Goal: Task Accomplishment & Management: Complete application form

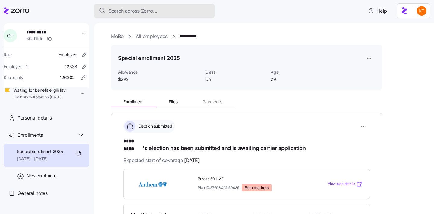
scroll to position [76, 0]
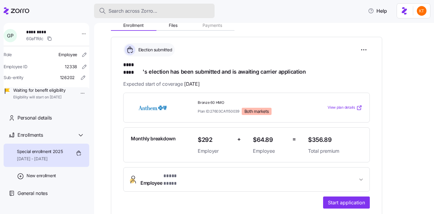
click at [114, 10] on span "Search across Zorro..." at bounding box center [132, 11] width 49 height 8
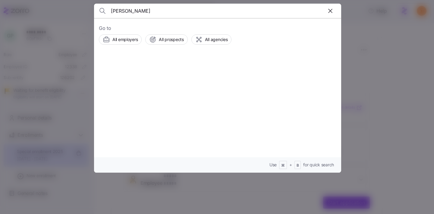
type input "ernie sawyer"
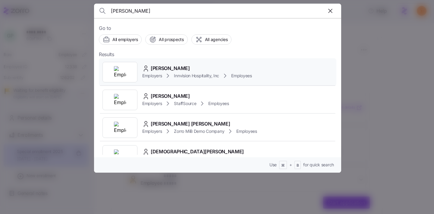
click at [155, 70] on span "Ernest Sawyer" at bounding box center [170, 68] width 39 height 8
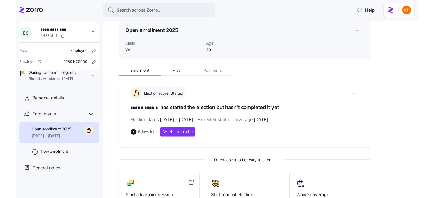
scroll to position [32, 0]
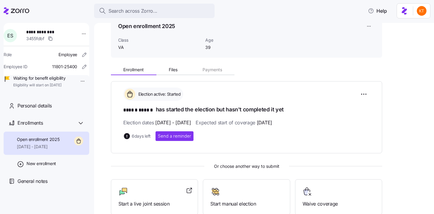
click at [79, 33] on html "**********" at bounding box center [217, 105] width 434 height 210
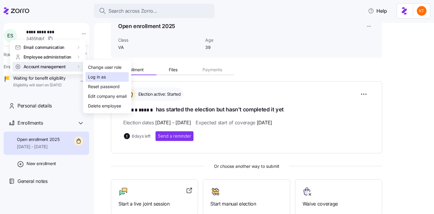
click at [91, 77] on div "Log in as" at bounding box center [97, 77] width 18 height 7
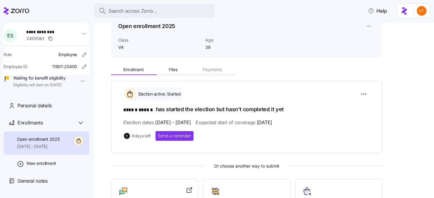
scroll to position [119, 0]
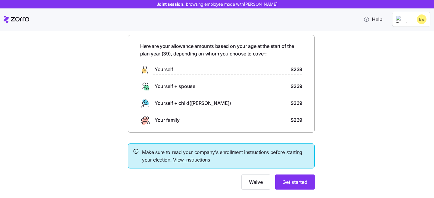
scroll to position [26, 0]
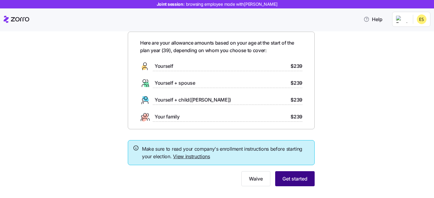
click at [305, 179] on span "Get started" at bounding box center [294, 178] width 25 height 7
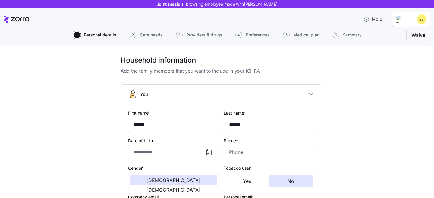
type input "******"
type input "[EMAIL_ADDRESS][DOMAIN_NAME]"
type input "[PERSON_NAME][EMAIL_ADDRESS][PERSON_NAME][DOMAIN_NAME]"
type input "**********"
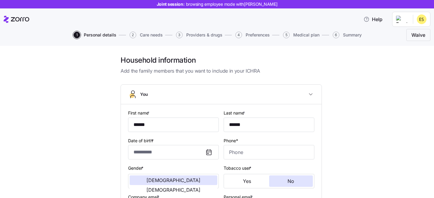
checkbox input "true"
type input "**********"
type input "[PHONE_NUMBER]"
type input "[DEMOGRAPHIC_DATA] citizen"
type input "Married"
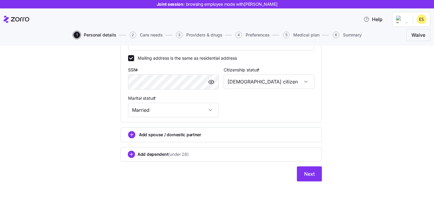
scroll to position [184, 0]
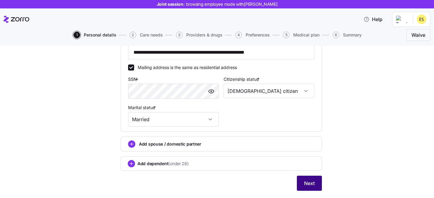
click at [309, 186] on span "Next" at bounding box center [309, 183] width 11 height 7
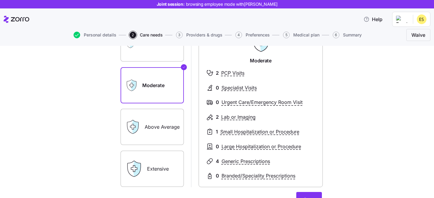
scroll to position [80, 0]
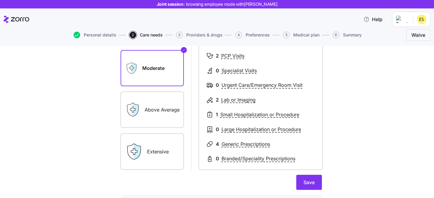
click at [167, 124] on label "Above Average" at bounding box center [151, 110] width 63 height 36
click at [0, 0] on input "Above Average" at bounding box center [0, 0] width 0 height 0
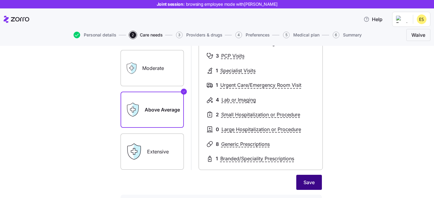
click at [303, 182] on span "Save" at bounding box center [308, 182] width 11 height 7
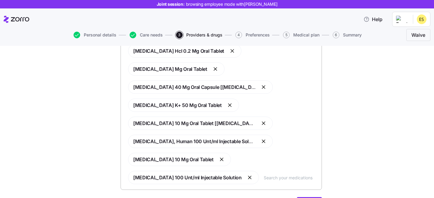
scroll to position [135, 0]
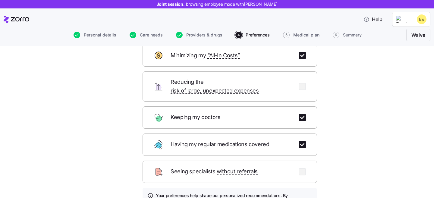
scroll to position [93, 0]
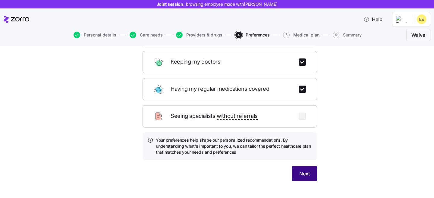
click at [303, 170] on span "Next" at bounding box center [304, 173] width 11 height 7
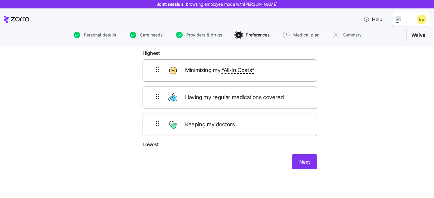
scroll to position [8, 0]
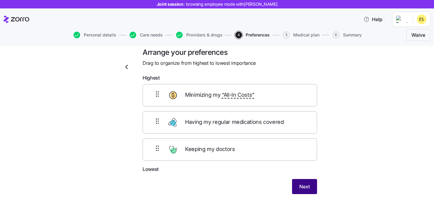
click at [299, 189] on span "Next" at bounding box center [304, 186] width 11 height 7
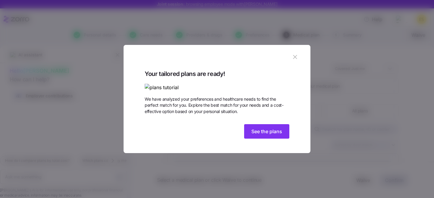
click at [292, 54] on icon "button" at bounding box center [295, 57] width 7 height 7
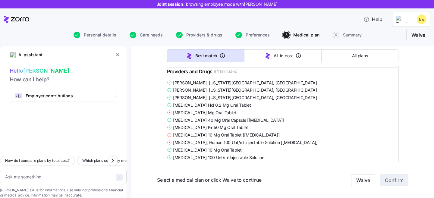
scroll to position [1238, 0]
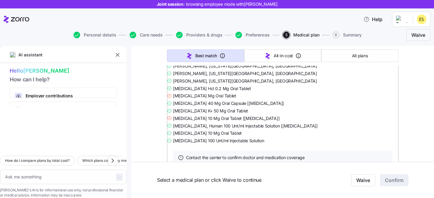
type textarea "x"
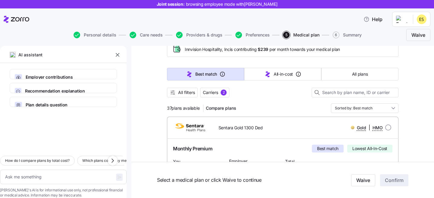
scroll to position [171, 0]
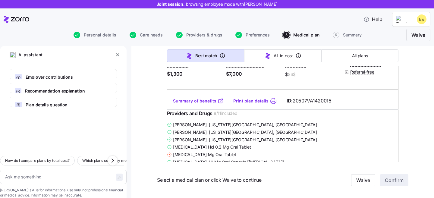
click at [118, 54] on icon "button" at bounding box center [117, 55] width 6 height 6
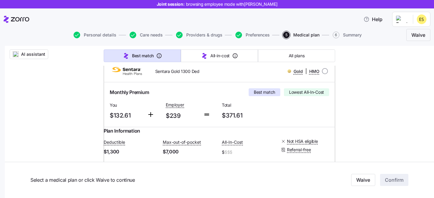
scroll to position [183, 0]
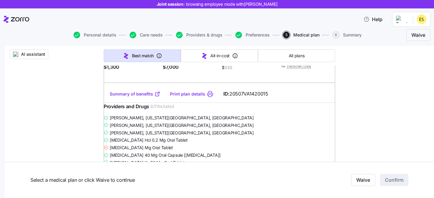
click at [139, 97] on link "Summary of benefits" at bounding box center [135, 94] width 51 height 6
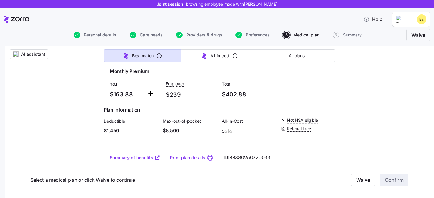
scroll to position [619, 0]
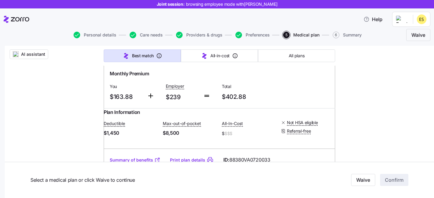
drag, startPoint x: 227, startPoint y: 89, endPoint x: 115, endPoint y: 89, distance: 111.5
click at [115, 60] on div "Anthem HealthKeepers Gold DED 1450 Gold | HMO" at bounding box center [219, 52] width 222 height 14
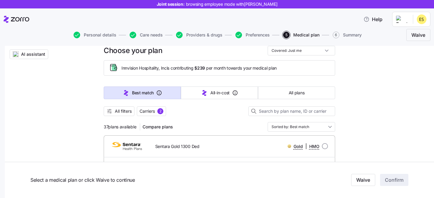
scroll to position [0, 0]
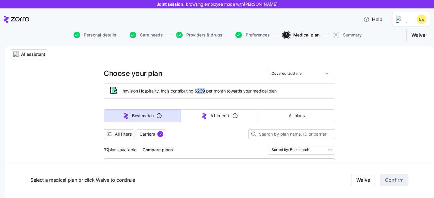
drag, startPoint x: 205, startPoint y: 90, endPoint x: 197, endPoint y: 91, distance: 7.6
click at [197, 91] on span "$239" at bounding box center [199, 91] width 11 height 6
click at [225, 95] on div "Innvision Hospitality, Inc is contributing $239 per month towards your medical …" at bounding box center [219, 91] width 221 height 10
drag, startPoint x: 205, startPoint y: 90, endPoint x: 196, endPoint y: 91, distance: 9.2
click at [196, 91] on span "Innvision Hospitality, Inc is contributing $239 per month towards your medical …" at bounding box center [198, 91] width 155 height 6
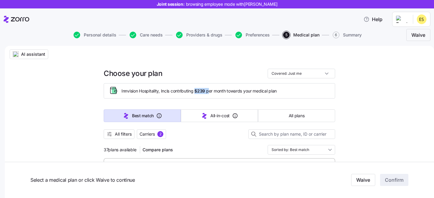
drag, startPoint x: 195, startPoint y: 92, endPoint x: 208, endPoint y: 93, distance: 12.4
click at [208, 93] on span "Innvision Hospitality, Inc is contributing $239 per month towards your medical …" at bounding box center [198, 91] width 155 height 6
click at [205, 89] on span "Innvision Hospitality, Inc is contributing $239 per month towards your medical …" at bounding box center [198, 91] width 155 height 6
drag, startPoint x: 205, startPoint y: 91, endPoint x: 196, endPoint y: 90, distance: 10.0
click at [194, 90] on span "Innvision Hospitality, Inc is contributing $239 per month towards your medical …" at bounding box center [198, 91] width 155 height 6
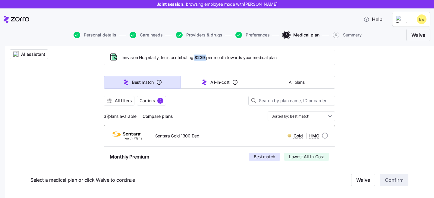
scroll to position [109, 0]
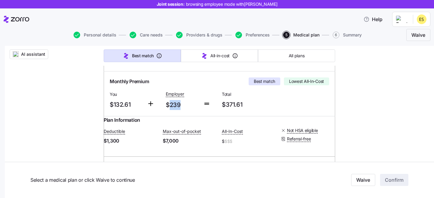
drag, startPoint x: 178, startPoint y: 105, endPoint x: 169, endPoint y: 105, distance: 9.6
click at [169, 105] on span "$239" at bounding box center [182, 105] width 33 height 10
drag, startPoint x: 129, startPoint y: 104, endPoint x: 108, endPoint y: 105, distance: 21.7
click at [110, 105] on span "$132.61" at bounding box center [126, 105] width 33 height 10
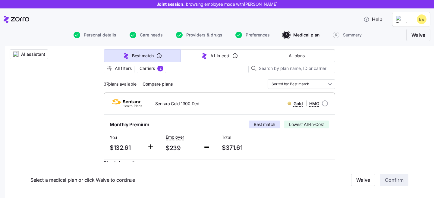
scroll to position [67, 0]
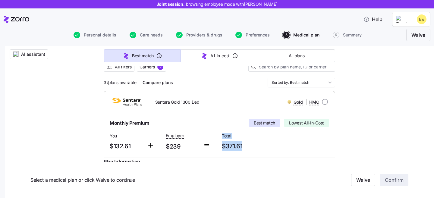
drag, startPoint x: 242, startPoint y: 144, endPoint x: 243, endPoint y: 149, distance: 5.6
click at [214, 145] on div "Monthly Premium Best match Lowest All-In-Cost You $132.61 Employer $239 Total $…" at bounding box center [219, 135] width 224 height 37
click at [253, 151] on div "Total $371.61" at bounding box center [247, 141] width 56 height 25
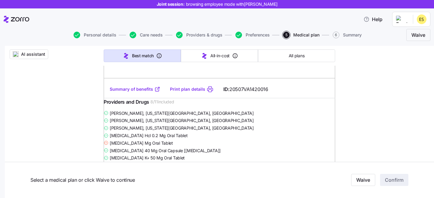
scroll to position [435, 0]
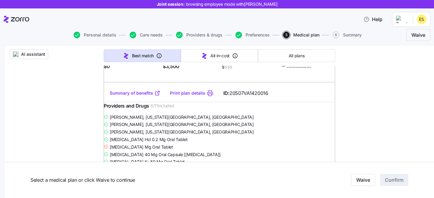
click at [139, 96] on link "Summary of benefits" at bounding box center [135, 93] width 51 height 6
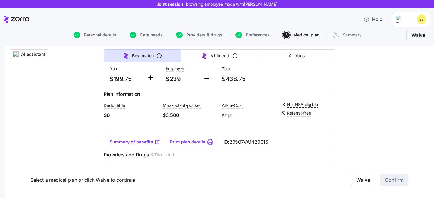
scroll to position [386, 0]
drag, startPoint x: 245, startPoint y: 99, endPoint x: 221, endPoint y: 97, distance: 23.6
click at [222, 84] on span "$438.75" at bounding box center [247, 79] width 51 height 10
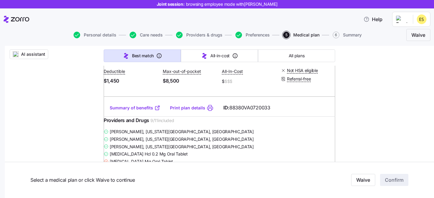
scroll to position [663, 0]
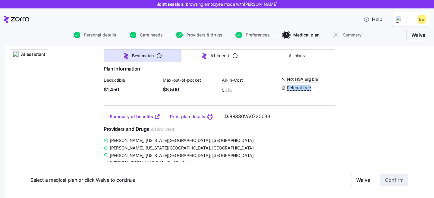
drag, startPoint x: 316, startPoint y: 133, endPoint x: 277, endPoint y: 129, distance: 38.8
click at [277, 98] on div "Deductible $1,450 Max-out-of-pocket $8,500 All-In-Cost $ $$$ Not HSA eligible R…" at bounding box center [219, 86] width 231 height 26
click at [143, 120] on link "Summary of benefits" at bounding box center [135, 117] width 51 height 6
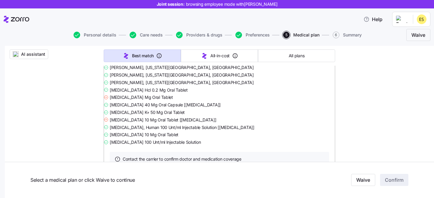
scroll to position [2572, 0]
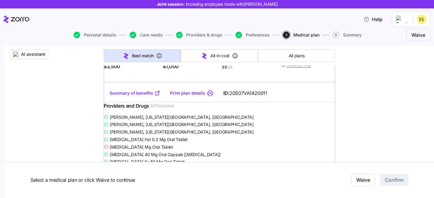
scroll to position [4257, 0]
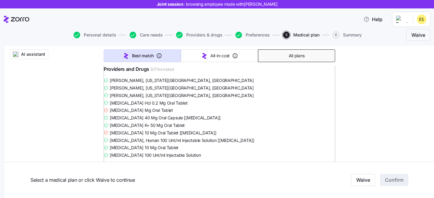
click at [307, 56] on button "All plans" at bounding box center [296, 55] width 77 height 13
click at [300, 57] on span "All plans" at bounding box center [297, 56] width 16 height 6
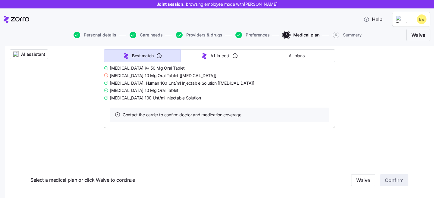
click at [299, 56] on span "All plans" at bounding box center [297, 56] width 16 height 6
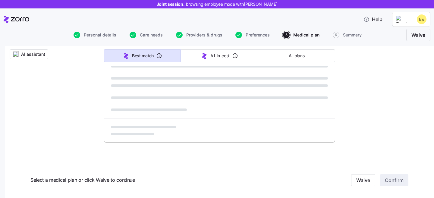
scroll to position [415, 0]
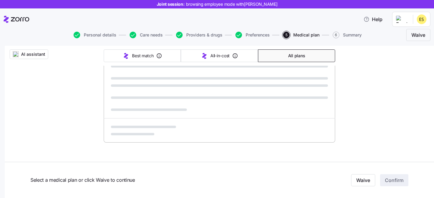
type input "Sorted by: Premium"
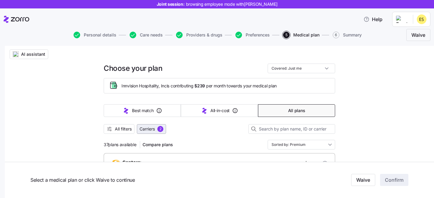
scroll to position [7, 0]
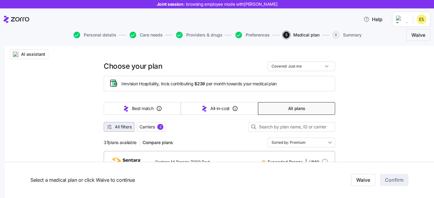
click at [122, 128] on span "All filters" at bounding box center [123, 127] width 17 height 6
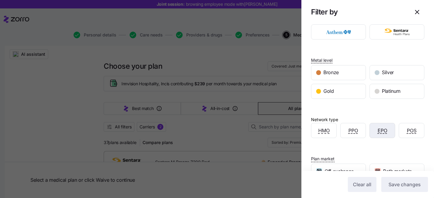
scroll to position [0, 0]
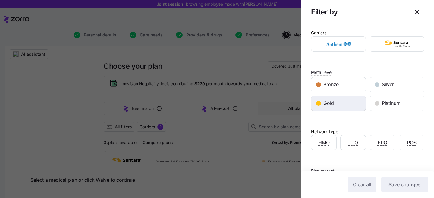
click at [351, 105] on div "Gold" at bounding box center [338, 103] width 54 height 14
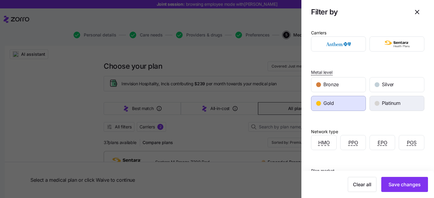
click at [383, 105] on span "Platinum" at bounding box center [391, 103] width 18 height 8
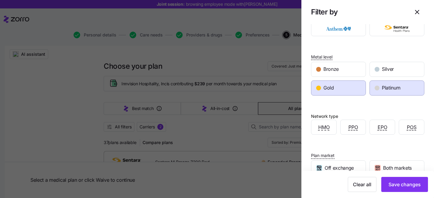
scroll to position [70, 0]
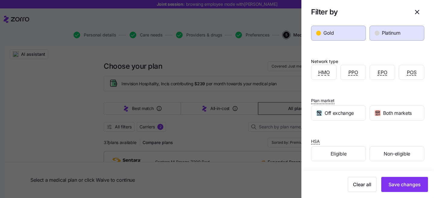
drag, startPoint x: 400, startPoint y: 187, endPoint x: 200, endPoint y: 135, distance: 206.5
click at [400, 187] on span "Save changes" at bounding box center [404, 184] width 32 height 7
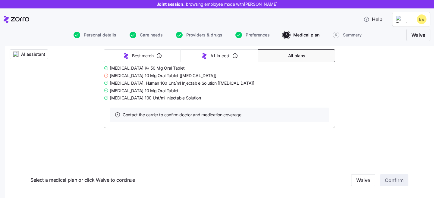
scroll to position [3079, 0]
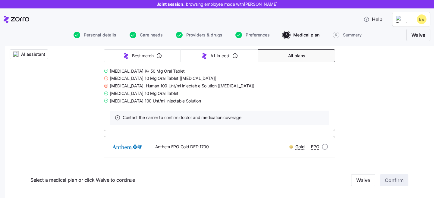
click at [143, 5] on link "Summary of benefits" at bounding box center [135, 2] width 51 height 6
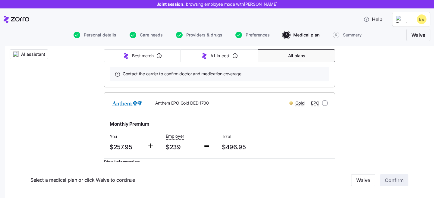
radio input "true"
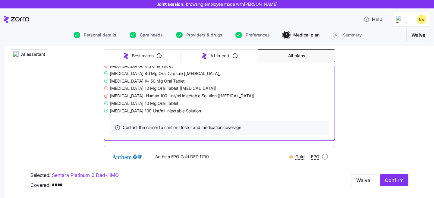
scroll to position [2803, 0]
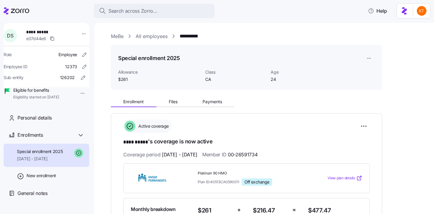
scroll to position [43, 0]
